Goal: Task Accomplishment & Management: Manage account settings

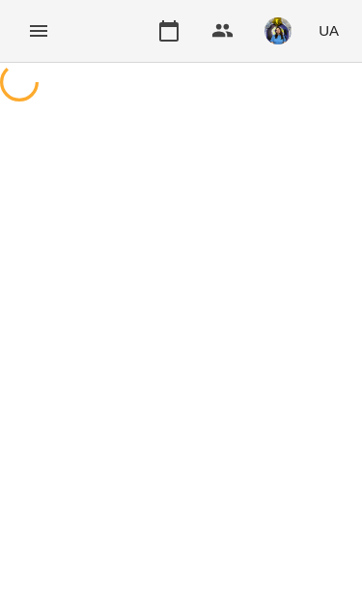
click at [148, 106] on div at bounding box center [181, 84] width 362 height 43
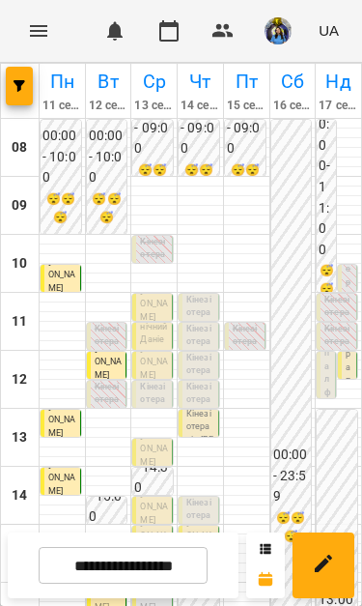
click at [165, 307] on p "[PERSON_NAME]" at bounding box center [154, 305] width 28 height 40
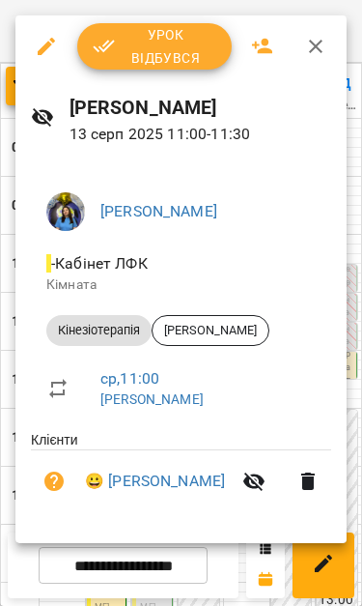
click at [181, 46] on span "Урок відбувся" at bounding box center [155, 46] width 124 height 46
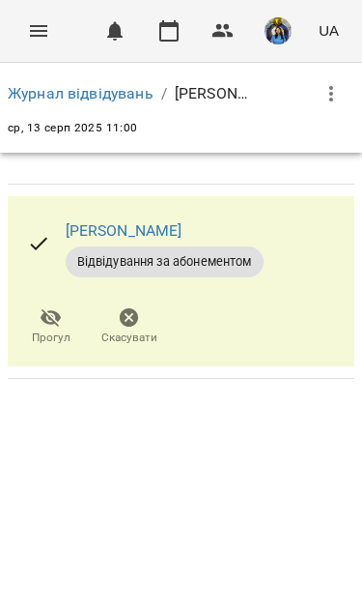
click at [31, 36] on icon "Menu" at bounding box center [38, 31] width 17 height 12
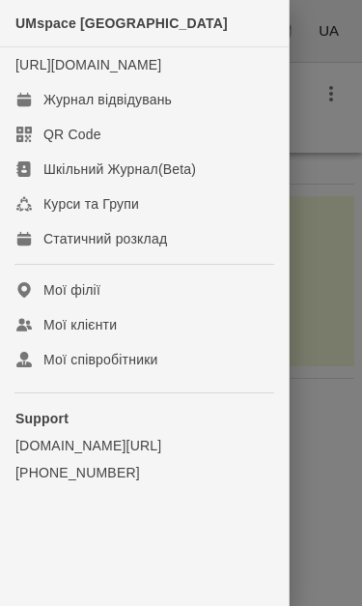
click at [178, 105] on link "Журнал відвідувань" at bounding box center [144, 99] width 289 height 35
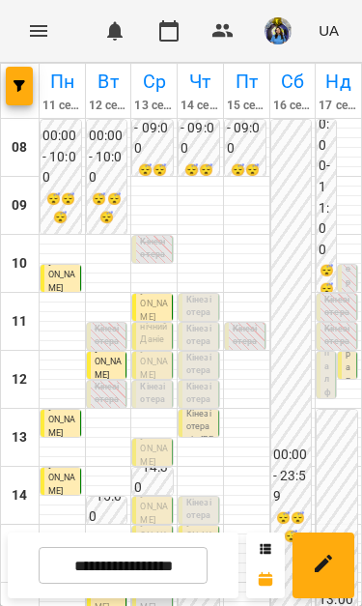
scroll to position [92, 0]
click at [156, 308] on span "Празднічний Даніель" at bounding box center [153, 332] width 27 height 49
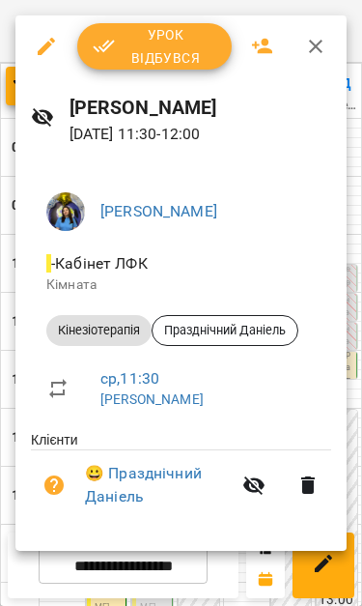
click at [177, 47] on span "Урок відбувся" at bounding box center [155, 46] width 124 height 46
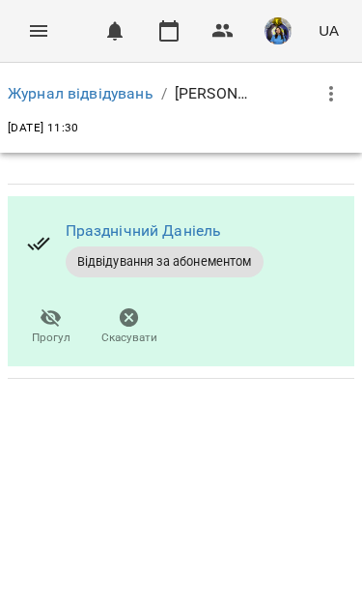
click at [36, 43] on button "Menu" at bounding box center [38, 31] width 46 height 46
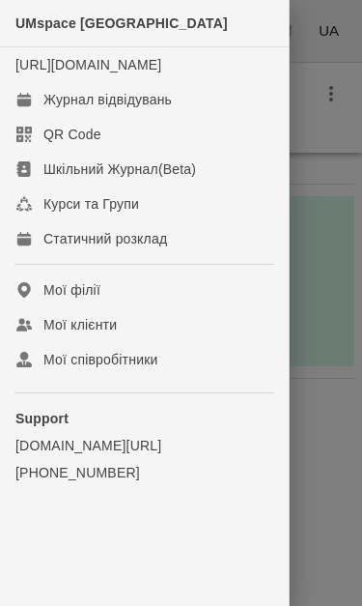
click at [184, 117] on link "Журнал відвідувань" at bounding box center [144, 99] width 289 height 35
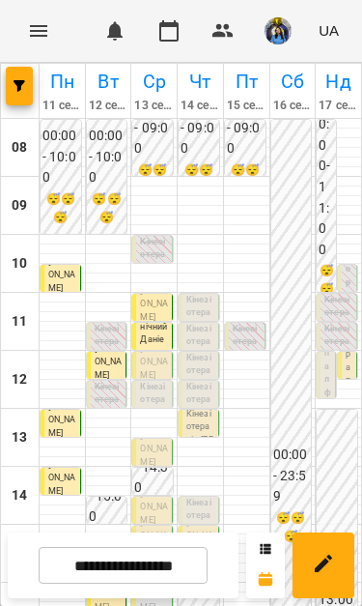
scroll to position [109, 0]
